Goal: Navigation & Orientation: Find specific page/section

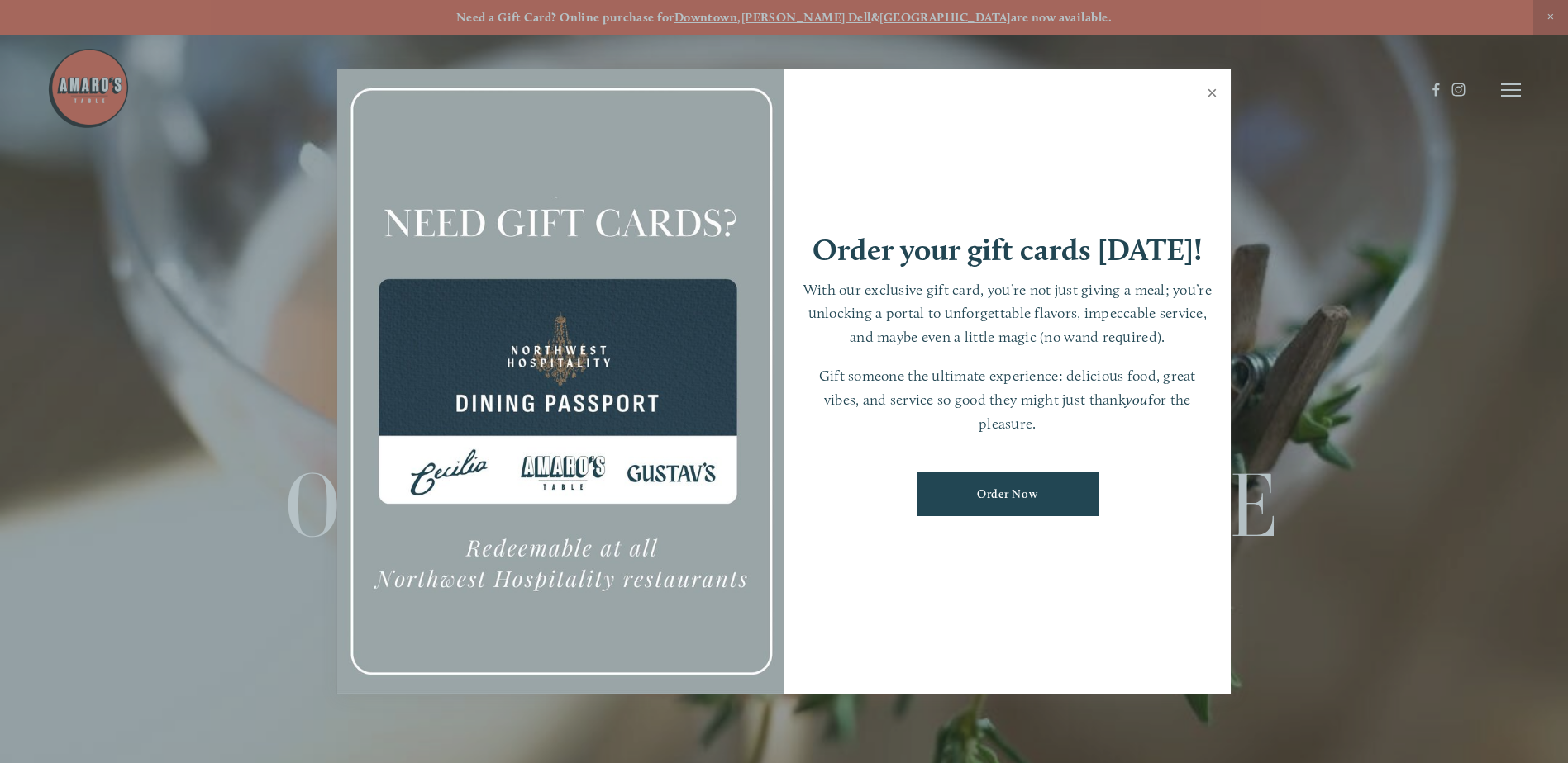
click at [1208, 87] on link "Close" at bounding box center [1212, 95] width 32 height 46
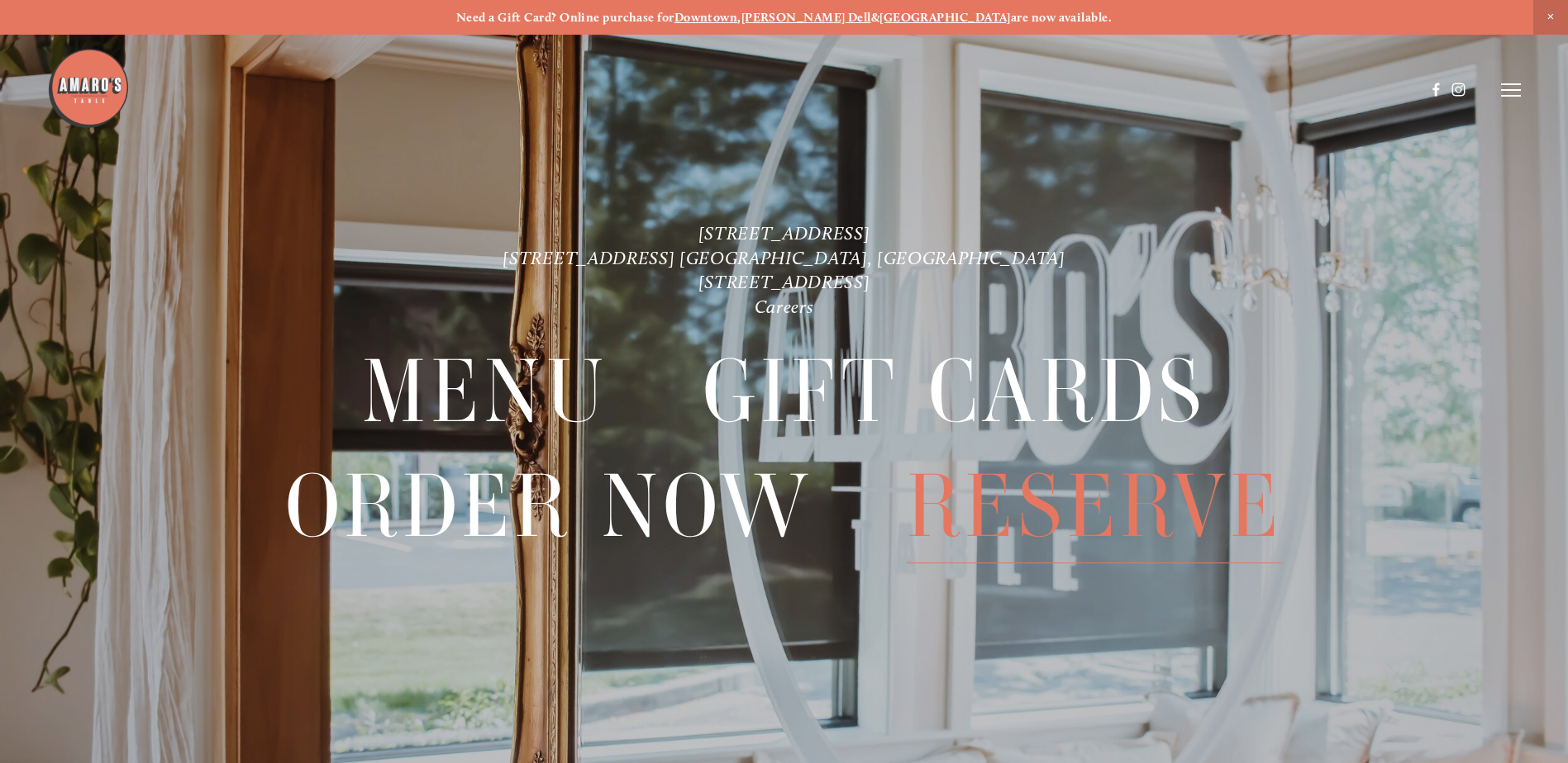
click at [1064, 519] on span "Reserve" at bounding box center [1095, 507] width 376 height 113
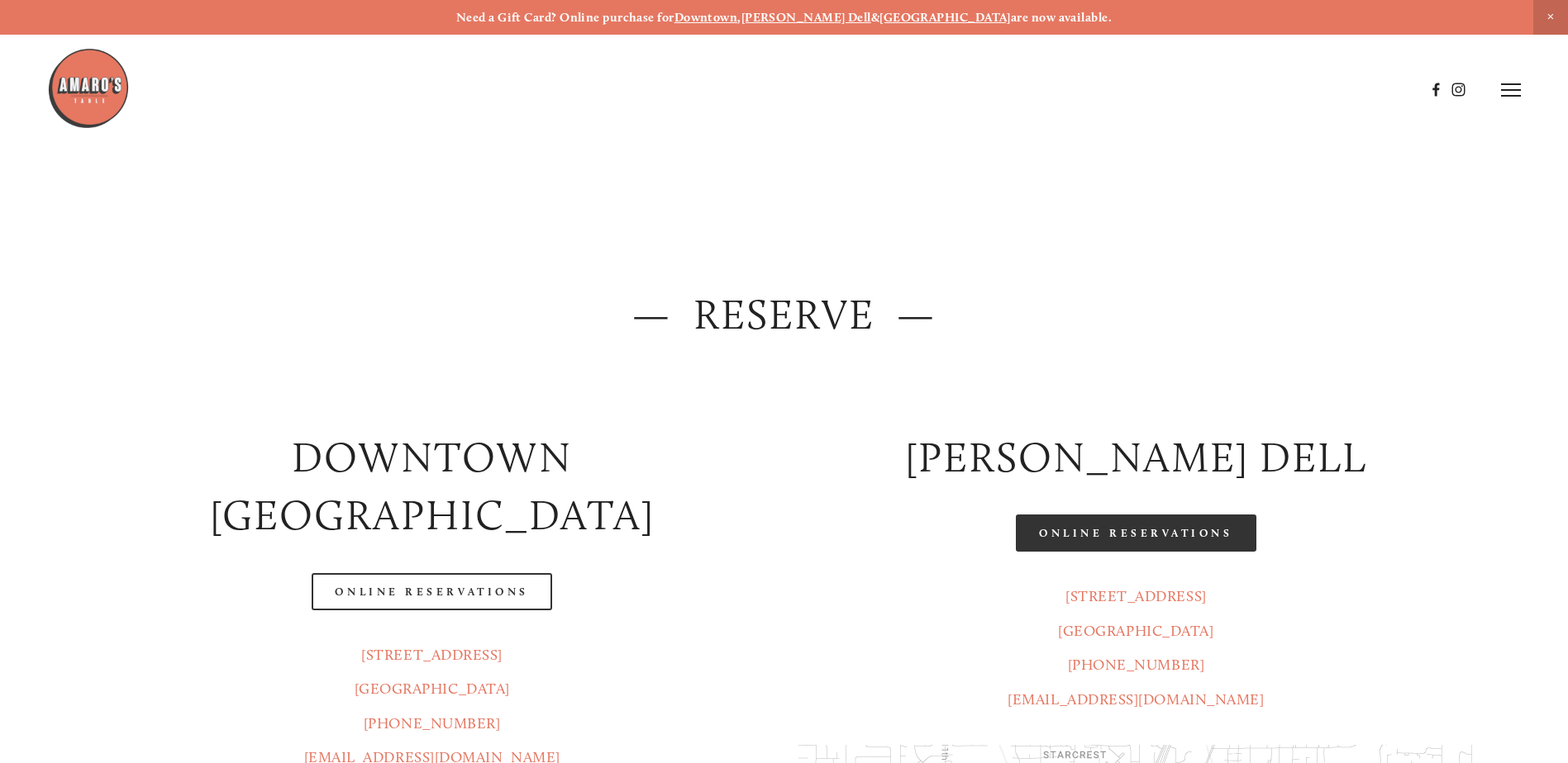
click at [1166, 535] on link "Online Reservations" at bounding box center [1135, 533] width 239 height 38
click at [1139, 536] on link "Online Reservations" at bounding box center [1135, 533] width 239 height 38
click at [75, 88] on img at bounding box center [88, 88] width 83 height 83
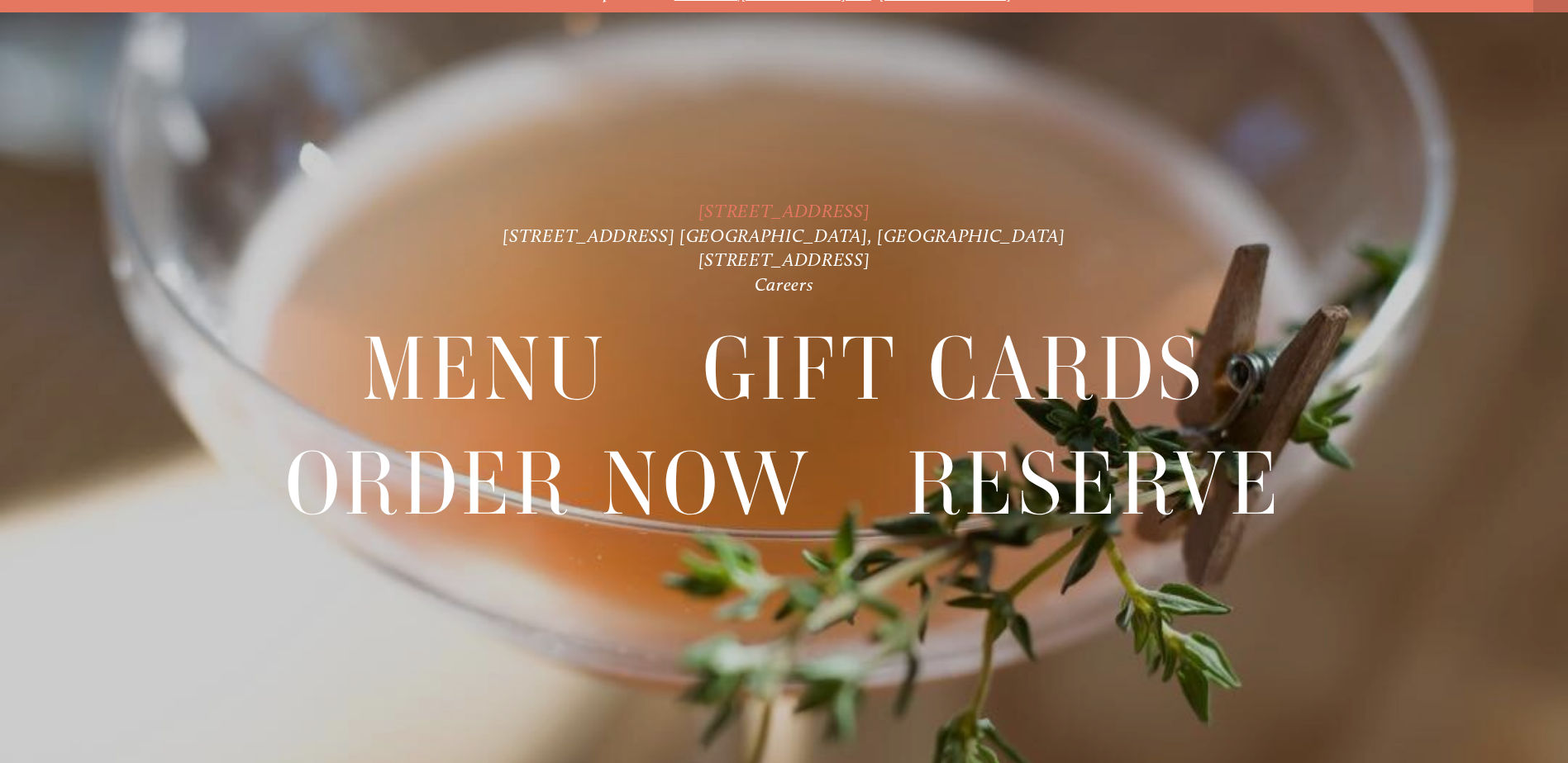
scroll to position [35, 0]
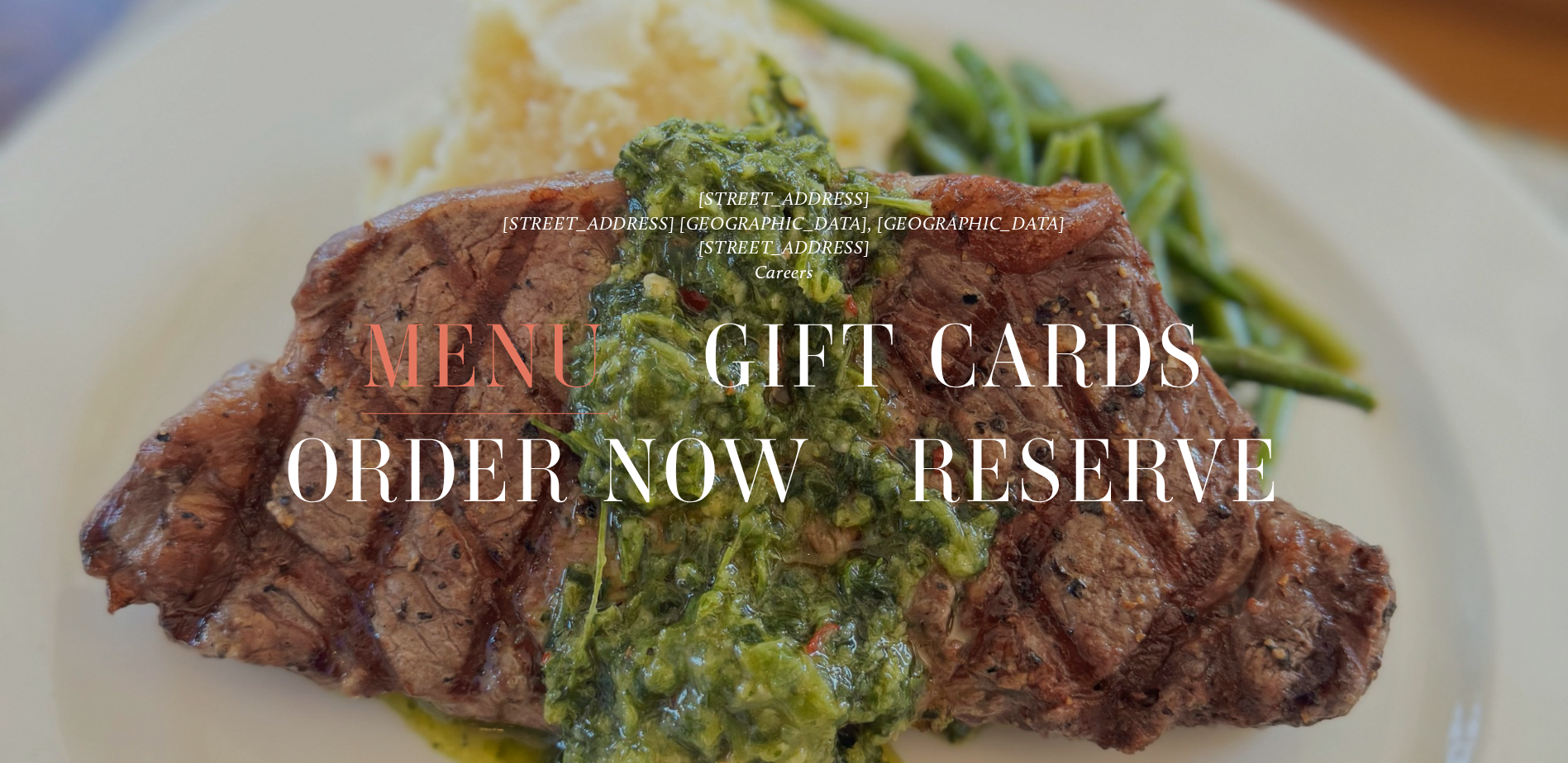
click at [465, 348] on span "Menu" at bounding box center [486, 357] width 246 height 113
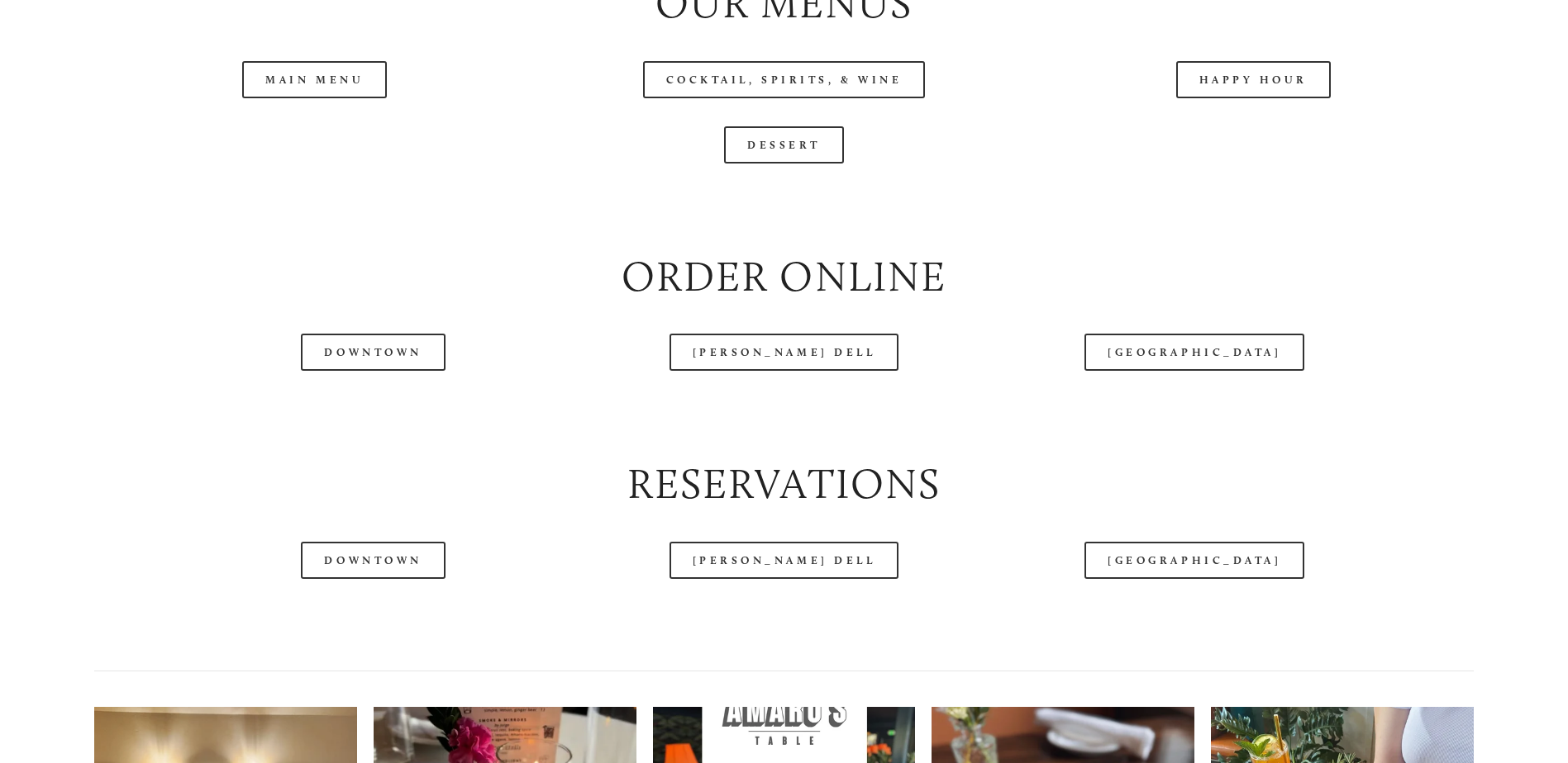
scroll to position [1983, 0]
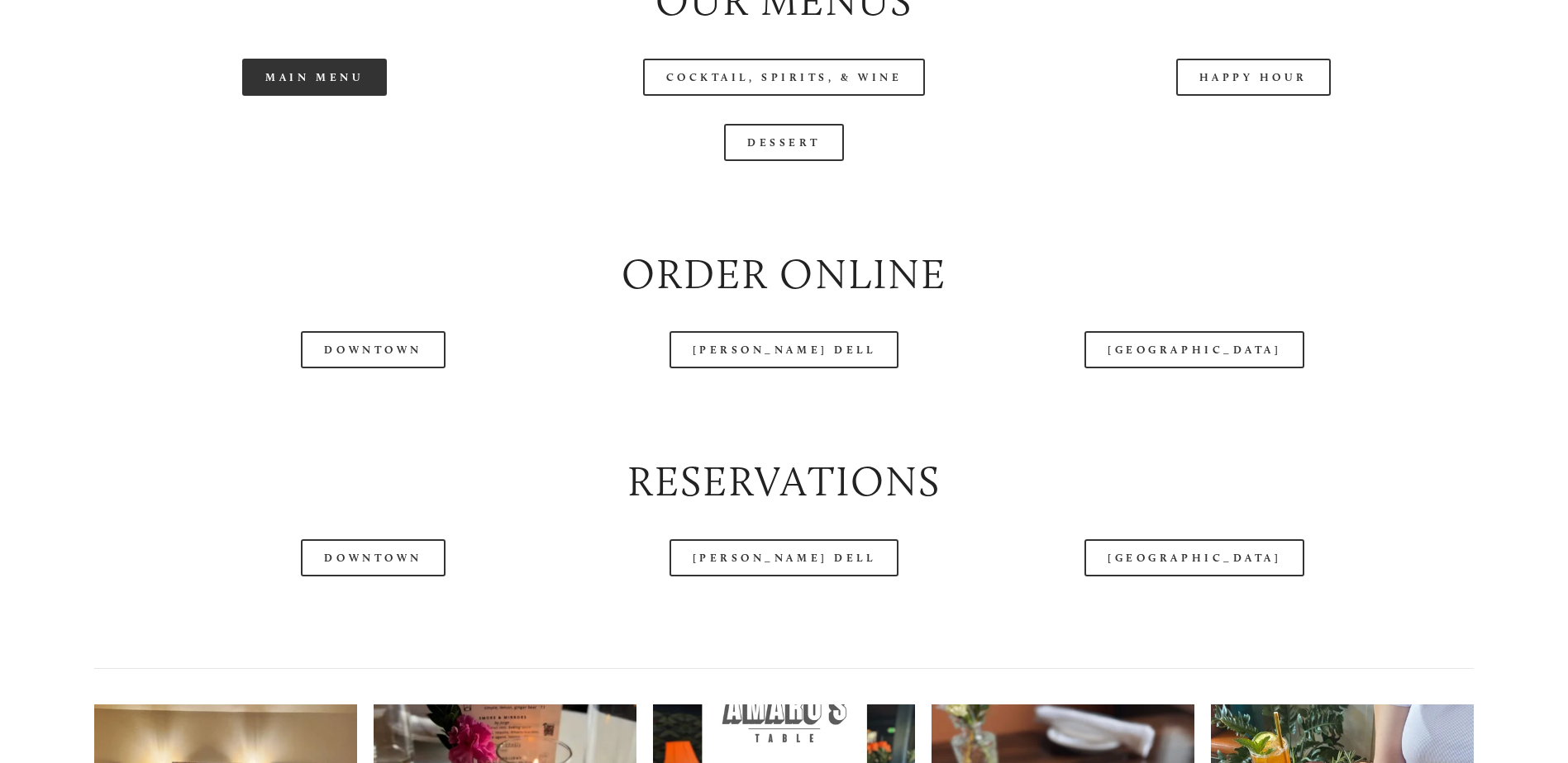
click at [359, 96] on link "Main Menu" at bounding box center [314, 78] width 144 height 38
